Goal: Information Seeking & Learning: Find specific fact

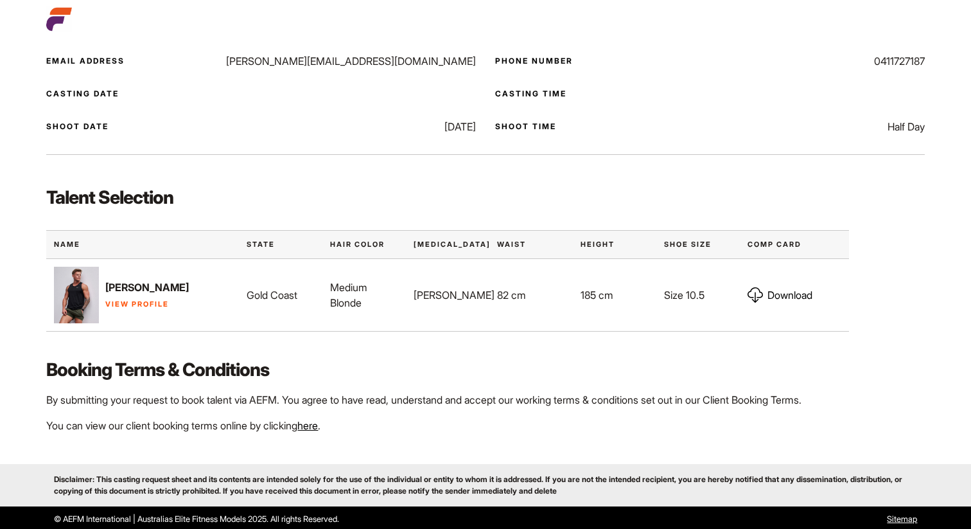
scroll to position [260, 0]
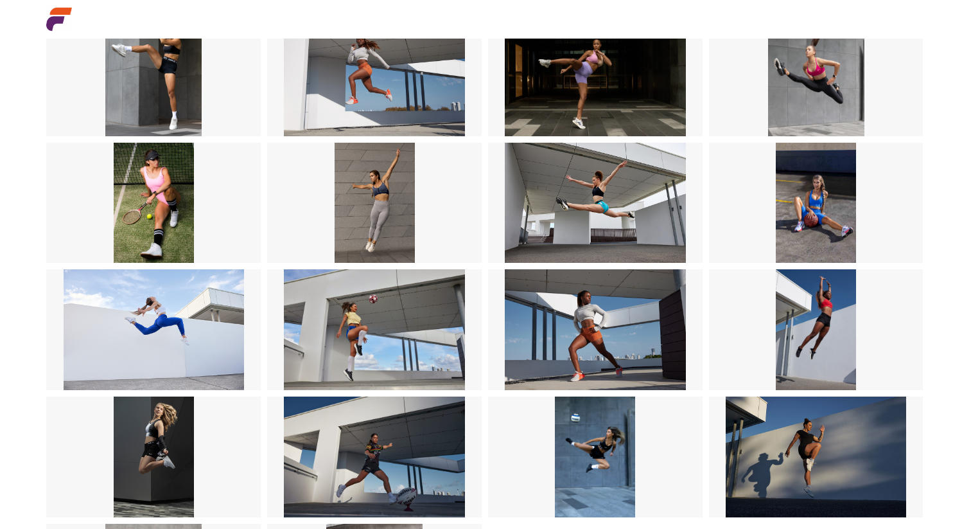
scroll to position [421, 0]
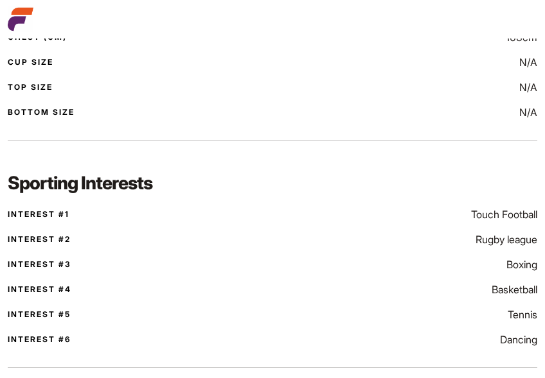
scroll to position [616, 0]
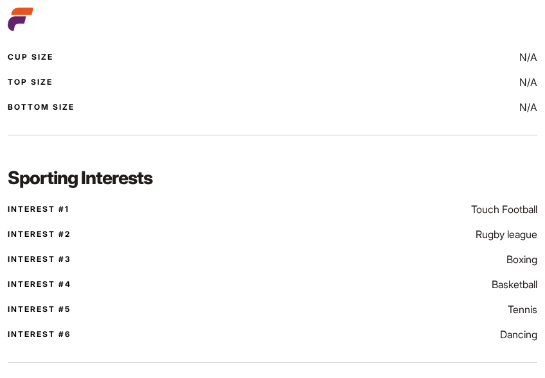
drag, startPoint x: 493, startPoint y: 250, endPoint x: 478, endPoint y: 222, distance: 31.3
click at [484, 231] on div "Interest #1 Touch Football Interest #2 Rugby league Interest #3 Boxing Interest…" at bounding box center [272, 272] width 529 height 141
drag, startPoint x: 479, startPoint y: 222, endPoint x: 538, endPoint y: 220, distance: 59.1
click at [538, 220] on div "Interest #1 Touch Football Interest #2 Rugby league Interest #3 Boxing Interest…" at bounding box center [272, 271] width 545 height 142
copy div "Touch Football Interest #2 Rugby league Interest #3 Boxing Interest #4 Basketba…"
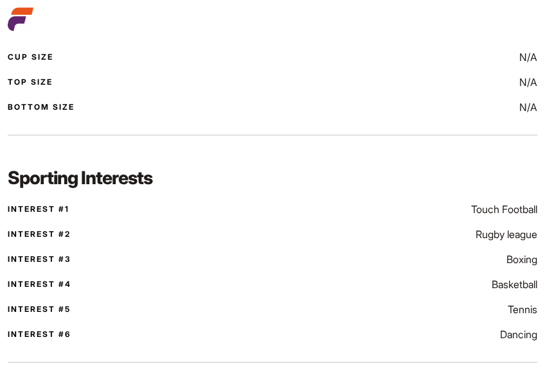
click at [529, 232] on div "Interest #1 Touch Football Interest #2 Rugby league Interest #3 Boxing Interest…" at bounding box center [272, 272] width 529 height 141
drag, startPoint x: 538, startPoint y: 223, endPoint x: 484, endPoint y: 224, distance: 54.0
click at [484, 224] on div "Interest #1 Touch Football Interest #2 Rugby league Interest #3 Boxing Interest…" at bounding box center [272, 271] width 545 height 142
click at [486, 217] on p "Touch Football" at bounding box center [504, 209] width 66 height 15
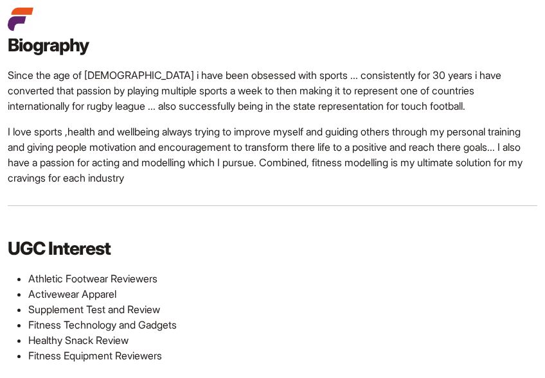
scroll to position [975, 0]
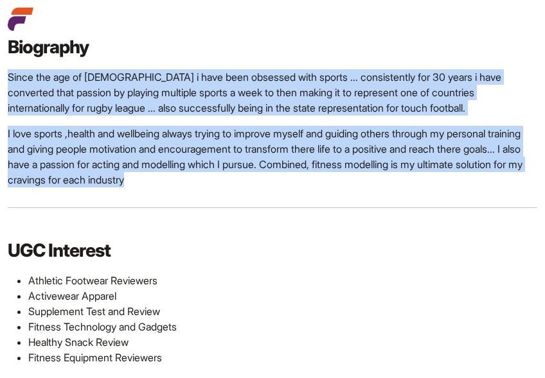
drag, startPoint x: 167, startPoint y: 186, endPoint x: 9, endPoint y: 96, distance: 181.5
click at [9, 96] on div "Since the age of 7 i have been obsessed with sports ... consistently for 30 yea…" at bounding box center [272, 128] width 545 height 118
copy div "Since the age of 7 i have been obsessed with sports ... consistently for 30 yea…"
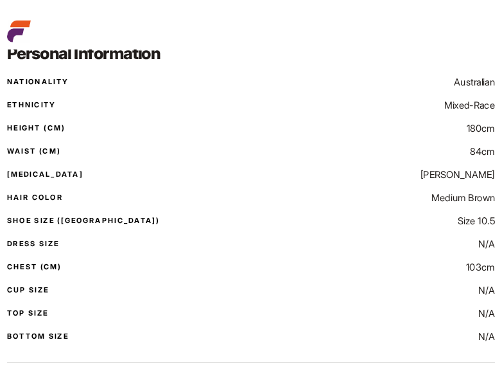
scroll to position [373, 0]
